Goal: Check status: Check status

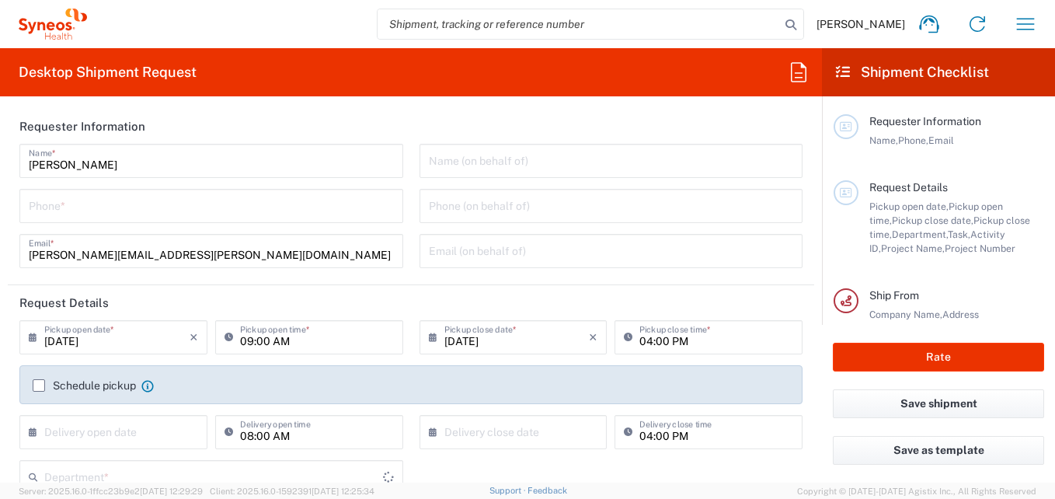
type input "[GEOGRAPHIC_DATA]"
type input "Syneos Health Brasil Ltda"
type input "3216"
click at [1026, 20] on icon "button" at bounding box center [1025, 24] width 25 height 25
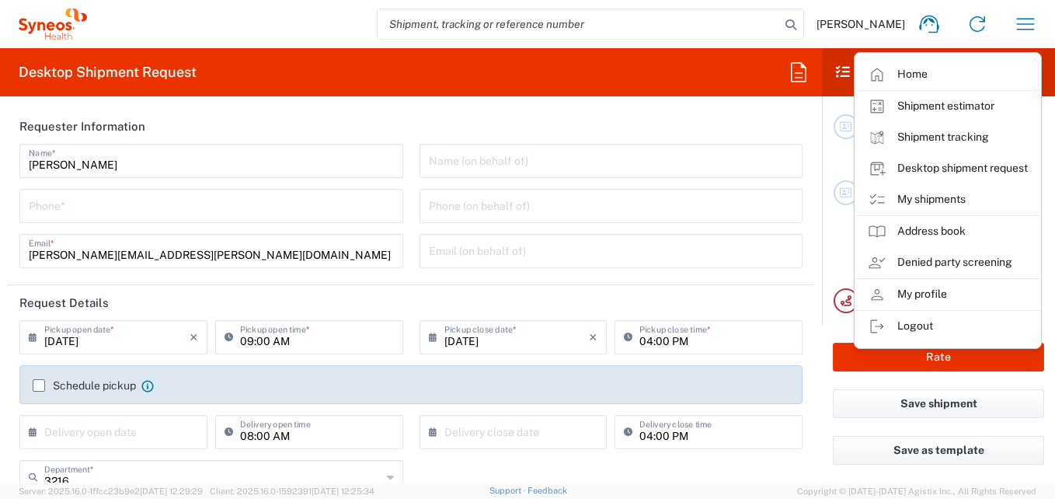
click at [939, 201] on link "My shipments" at bounding box center [948, 199] width 185 height 31
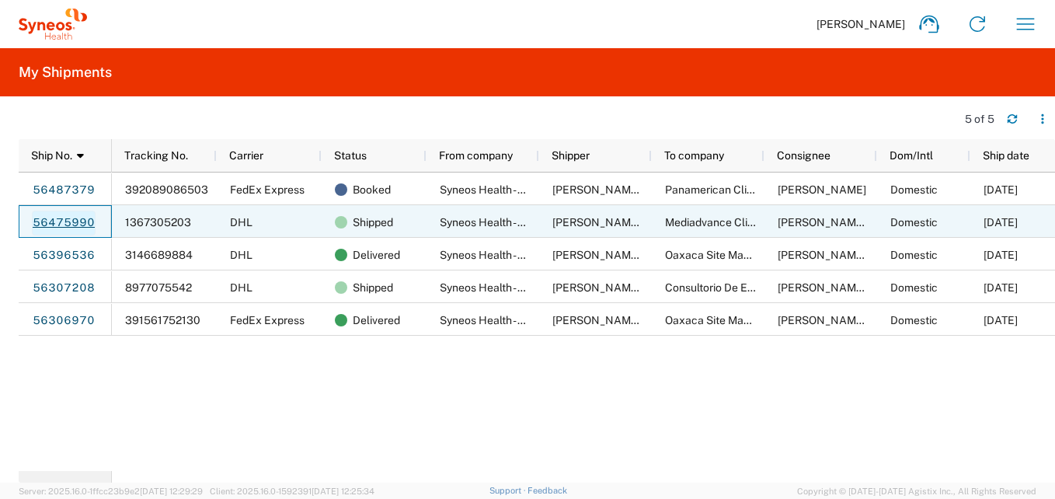
click at [47, 218] on link "56475990" at bounding box center [64, 223] width 64 height 25
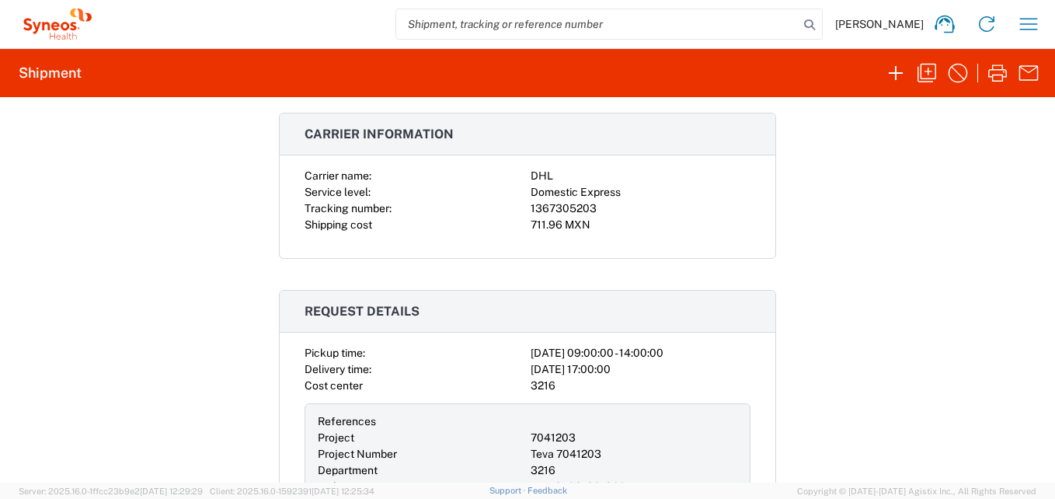
scroll to position [233, 0]
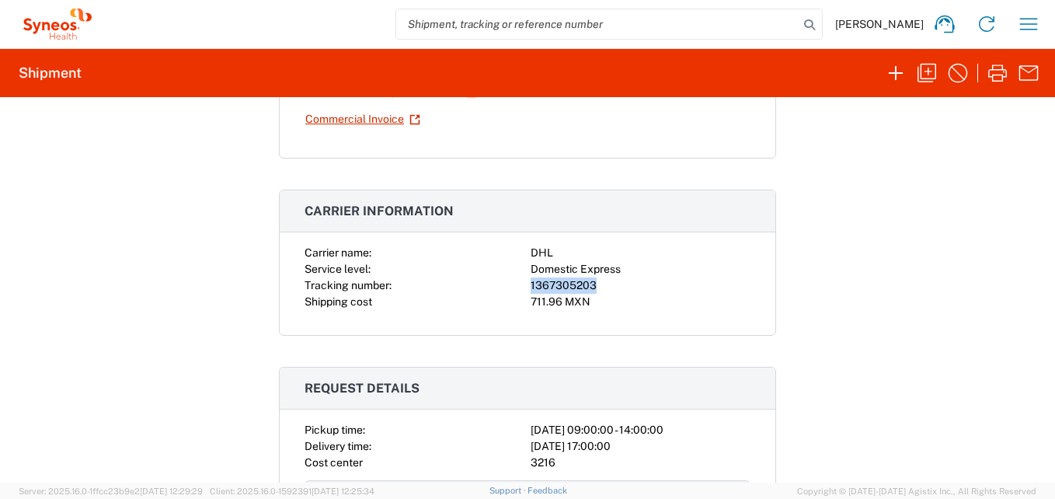
drag, startPoint x: 591, startPoint y: 286, endPoint x: 508, endPoint y: 286, distance: 82.4
click at [508, 286] on div "Carrier name: DHL Service level: Domestic Express Tracking number: 1367305203 S…" at bounding box center [528, 277] width 446 height 65
copy div "1367305203"
click at [1027, 23] on icon "button" at bounding box center [1028, 24] width 25 height 25
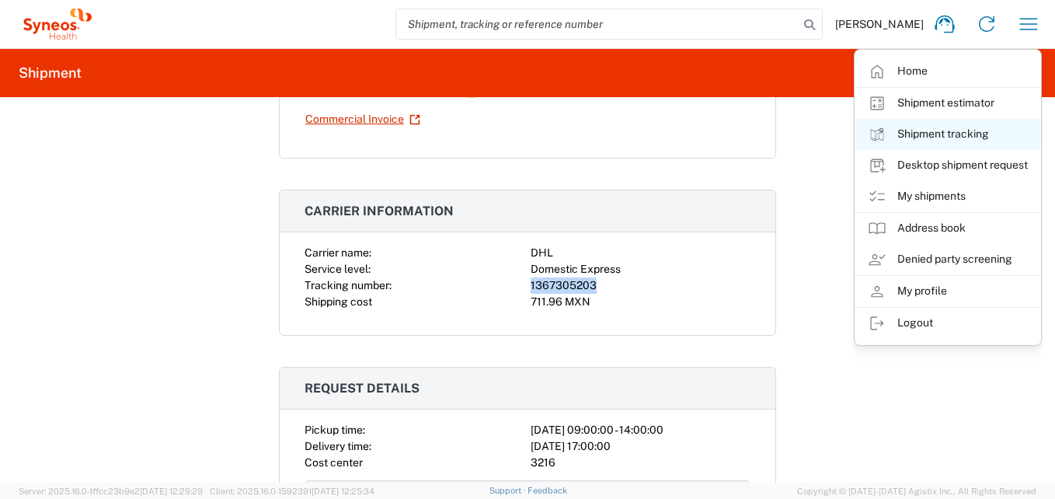
click at [939, 132] on link "Shipment tracking" at bounding box center [948, 134] width 185 height 31
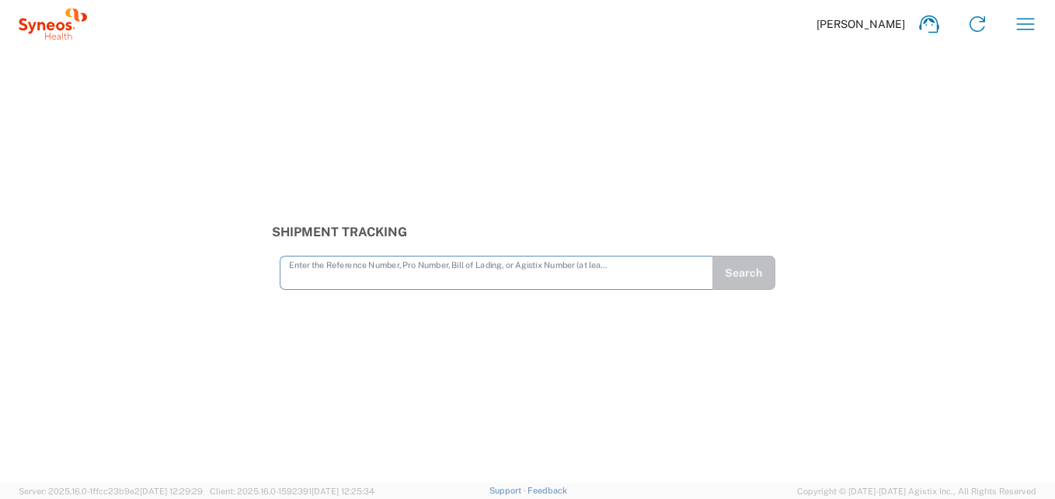
click at [377, 278] on input "text" at bounding box center [496, 271] width 415 height 27
type input "1367305203"
click at [761, 278] on button "Search" at bounding box center [744, 273] width 64 height 34
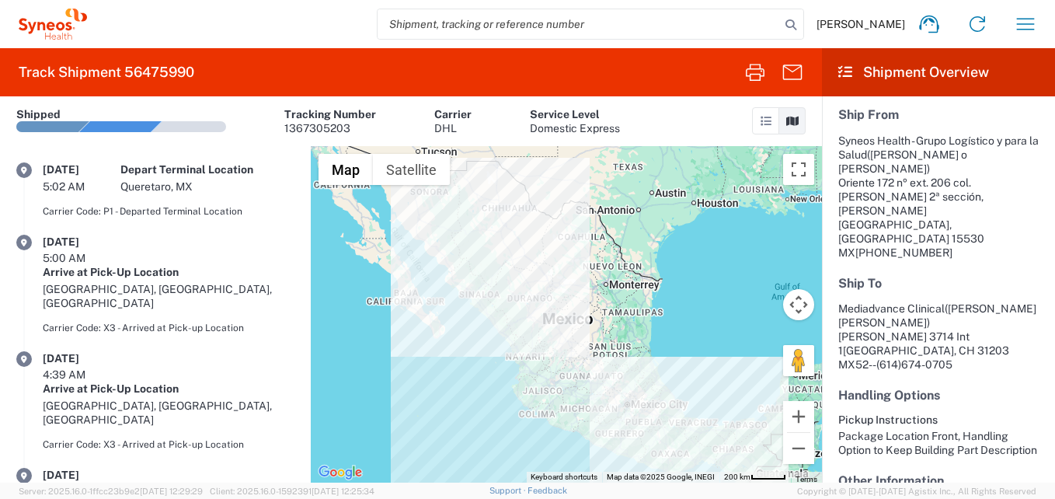
scroll to position [203, 0]
